Goal: Find specific page/section: Find specific page/section

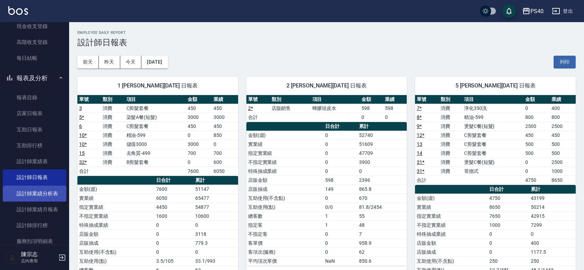
scroll to position [202, 0]
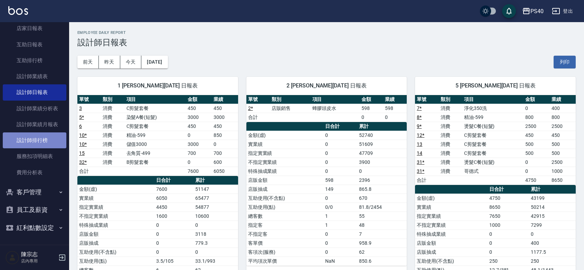
click at [38, 132] on link "設計師排行榜" at bounding box center [35, 140] width 64 height 16
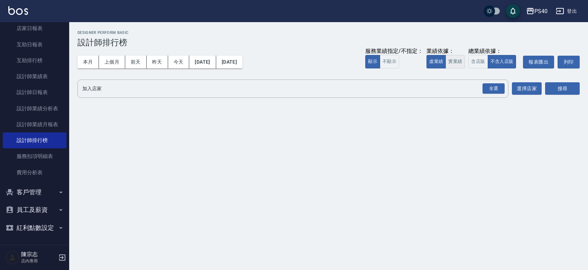
click at [445, 62] on button "實業績" at bounding box center [454, 61] width 19 height 13
click at [496, 89] on div "全選" at bounding box center [493, 88] width 22 height 11
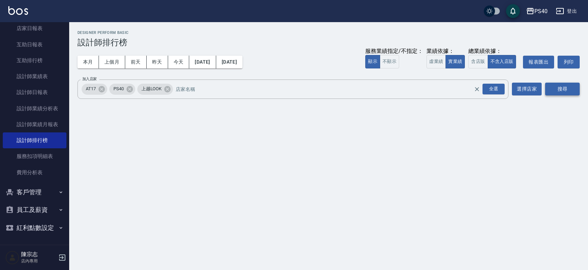
click at [553, 90] on button "搜尋" at bounding box center [562, 89] width 35 height 13
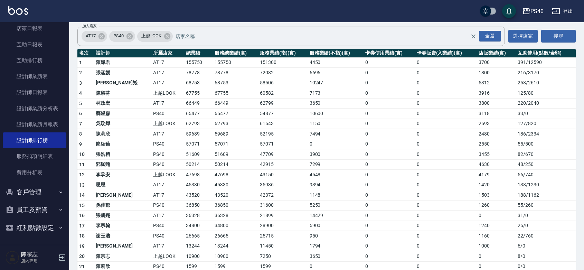
scroll to position [73, 0]
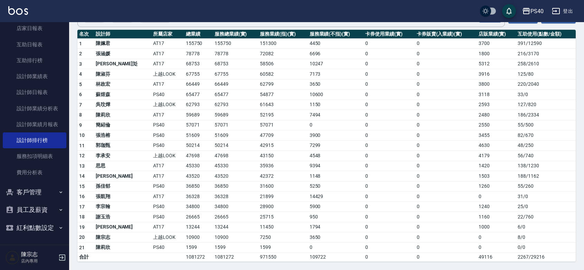
click at [103, 250] on td "陳莉欣" at bounding box center [122, 247] width 57 height 10
click at [49, 86] on link "設計師日報表" at bounding box center [35, 92] width 64 height 16
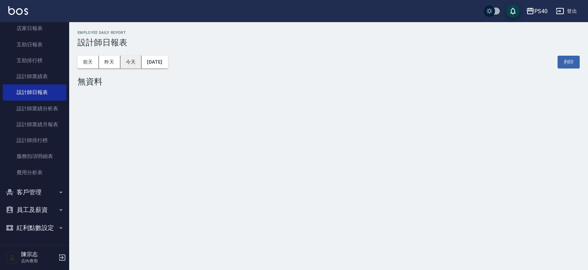
click at [129, 64] on button "今天" at bounding box center [130, 62] width 21 height 13
click at [117, 62] on button "昨天" at bounding box center [109, 62] width 21 height 13
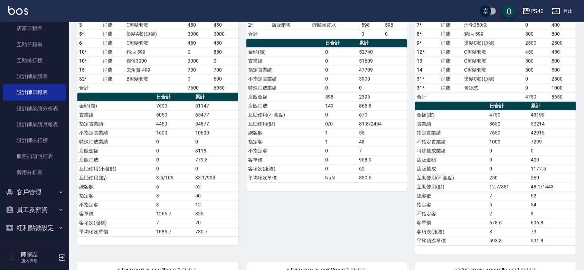
scroll to position [303, 0]
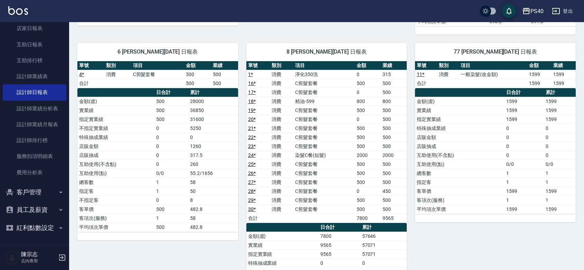
click at [25, 9] on img at bounding box center [18, 10] width 20 height 9
